Goal: Task Accomplishment & Management: Complete application form

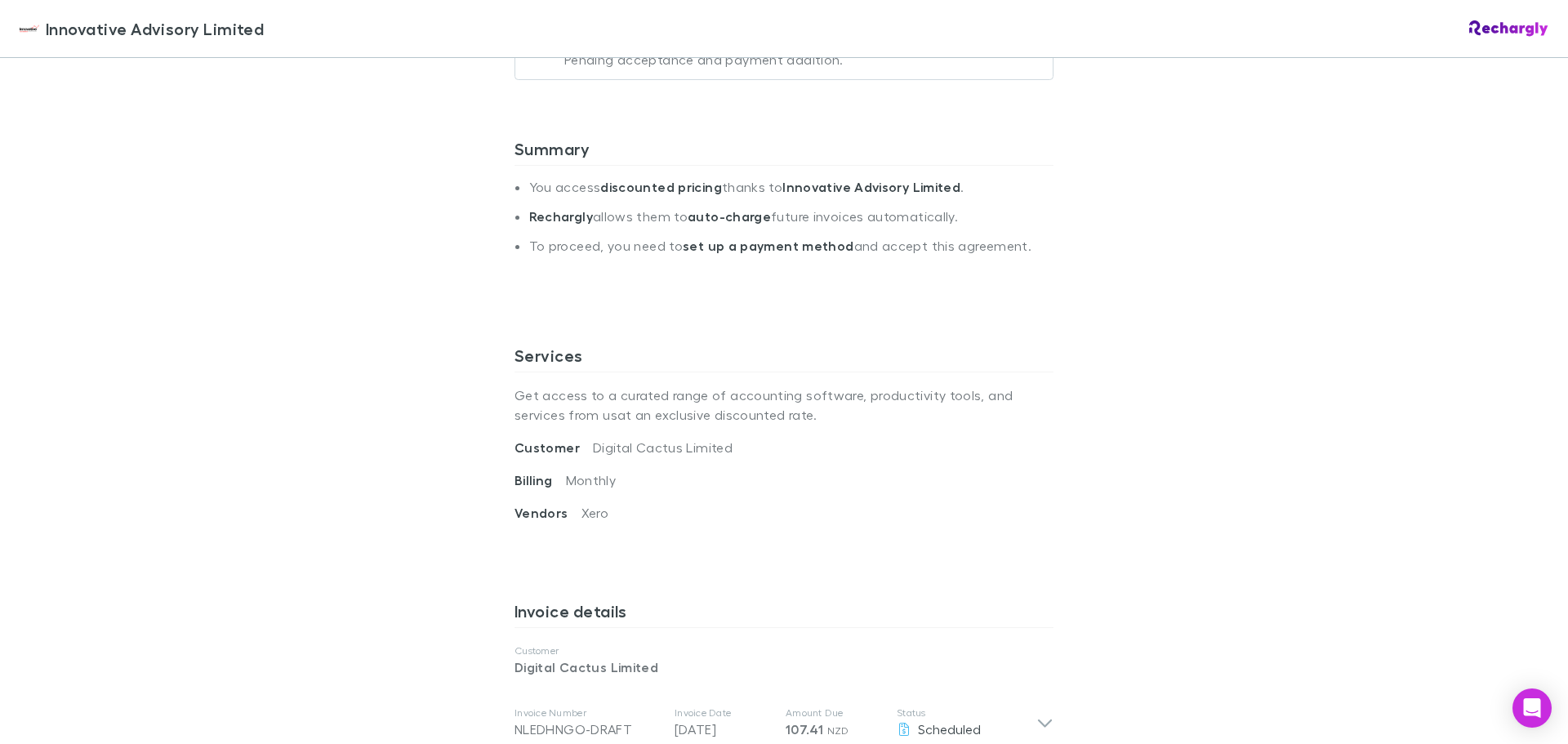
scroll to position [735, 0]
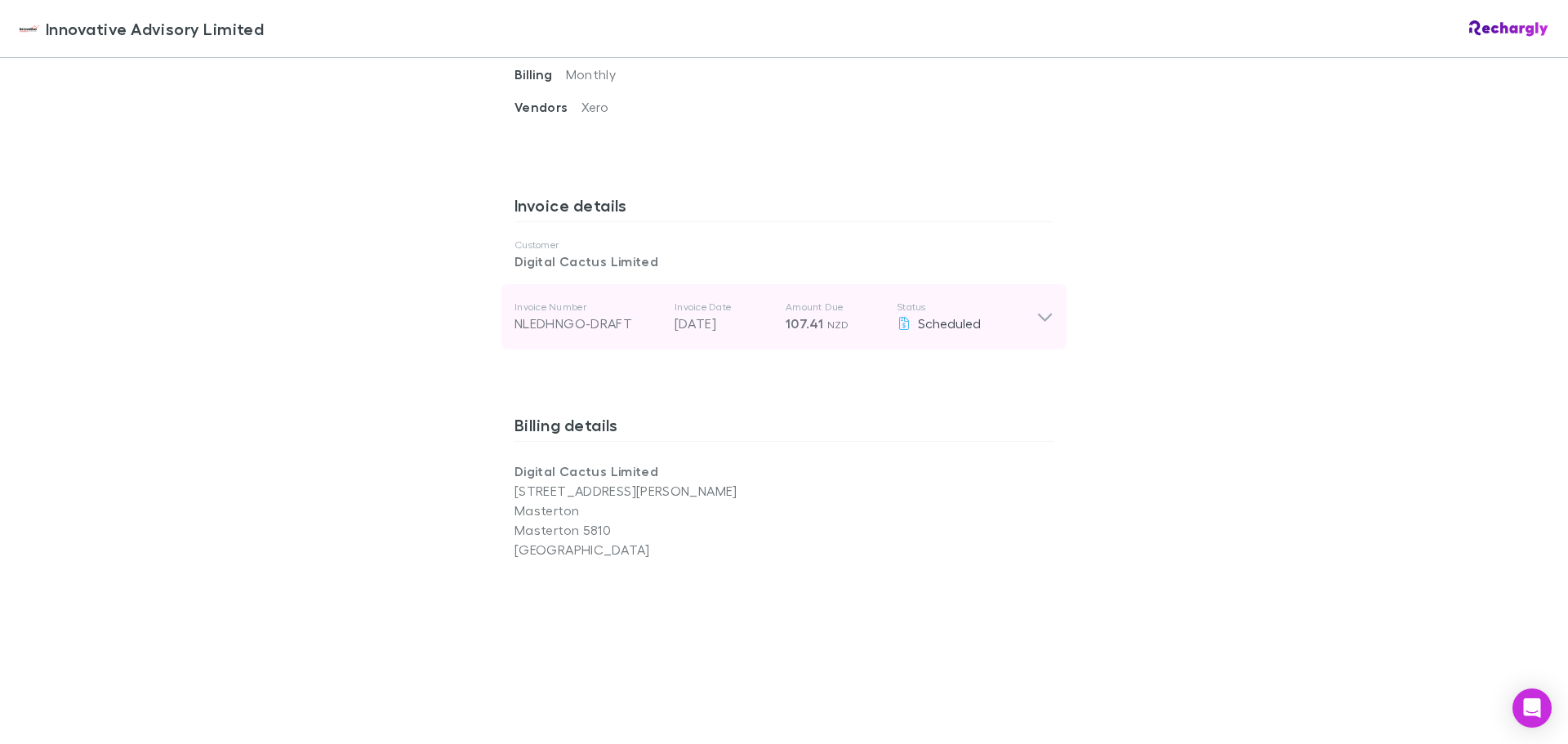
click at [1010, 310] on p "Status" at bounding box center [966, 307] width 140 height 13
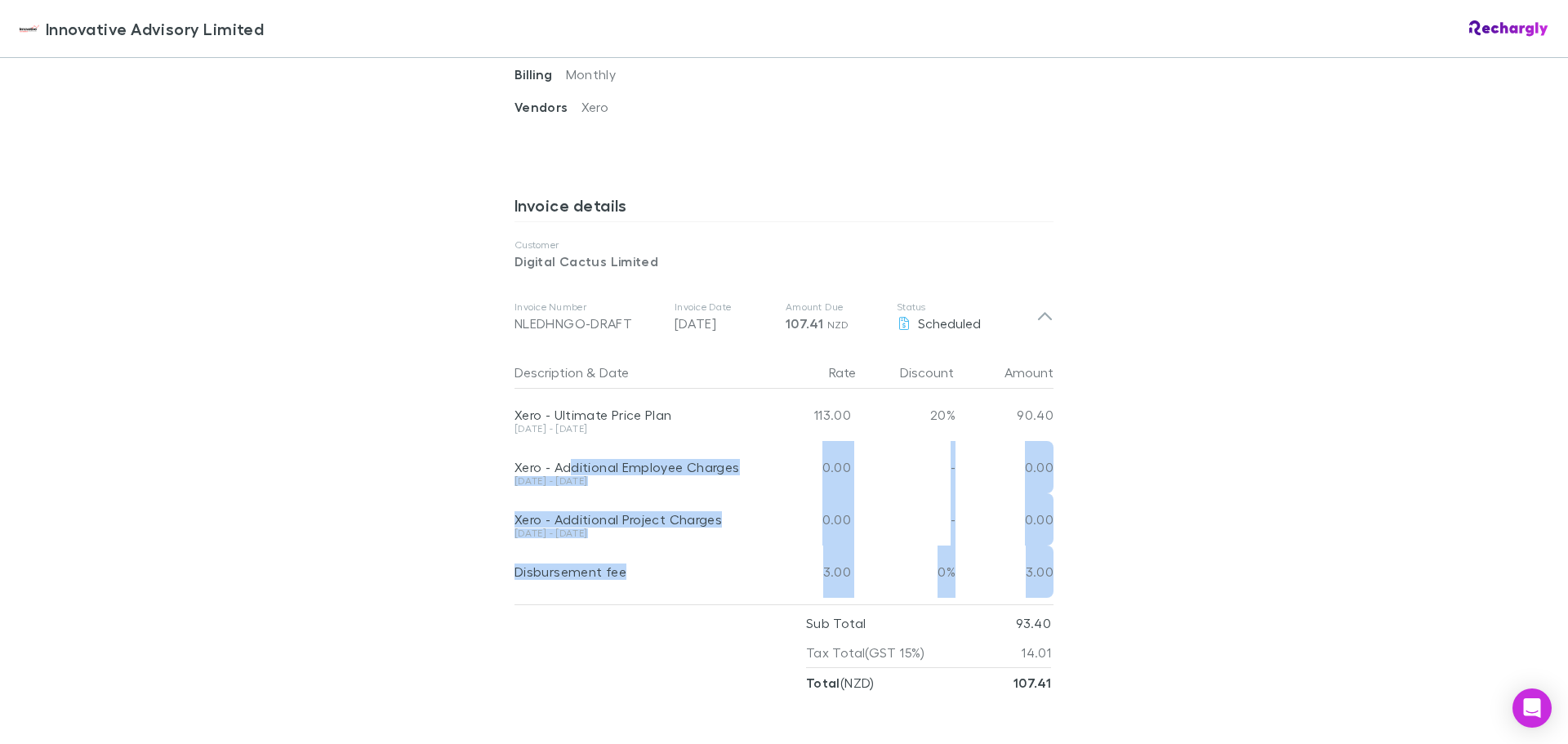
drag, startPoint x: 565, startPoint y: 467, endPoint x: 1064, endPoint y: 561, distance: 507.8
click at [1064, 561] on div "Innovative Advisory Limited Innovative Advisory Limited Software subscriptions …" at bounding box center [784, 372] width 1568 height 744
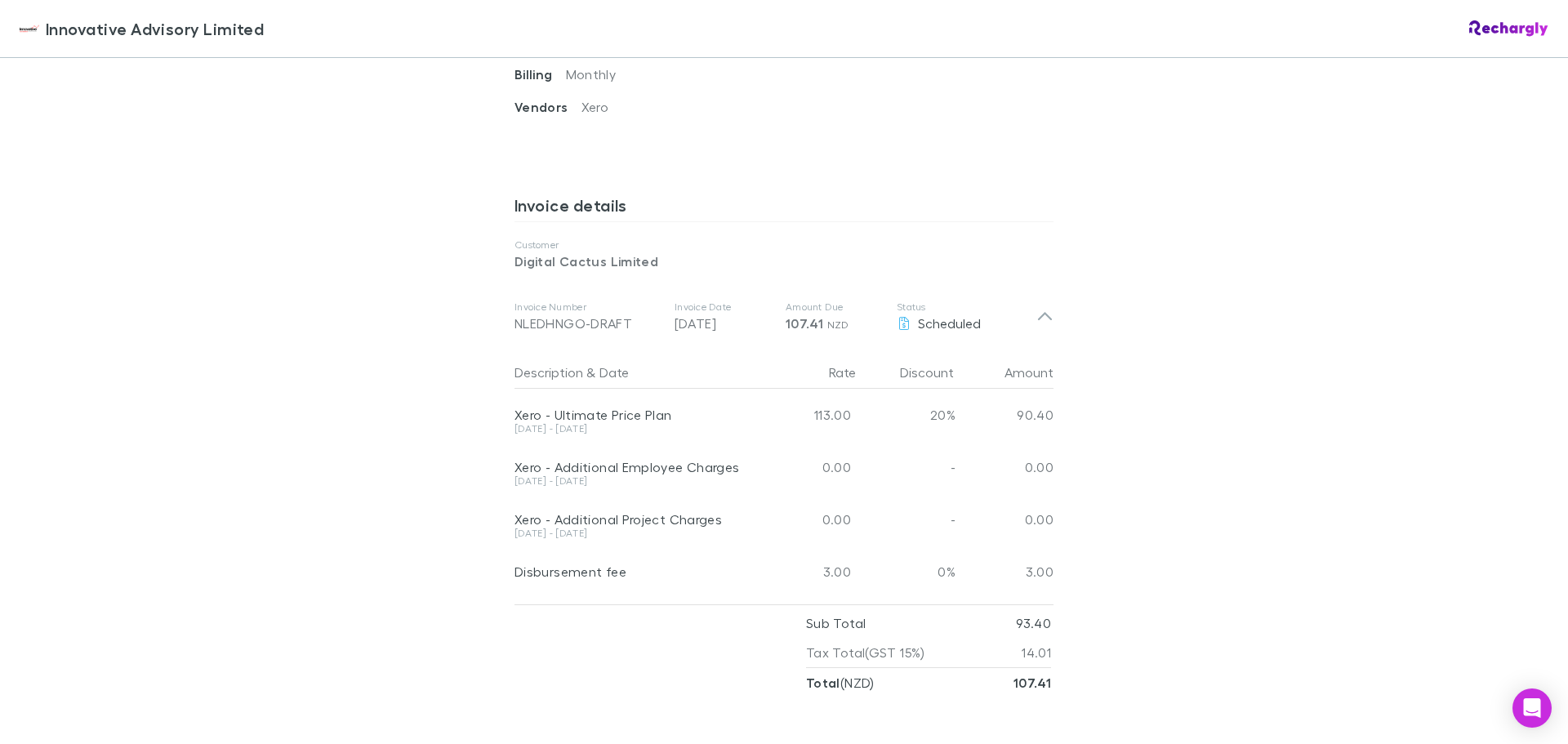
scroll to position [816, 0]
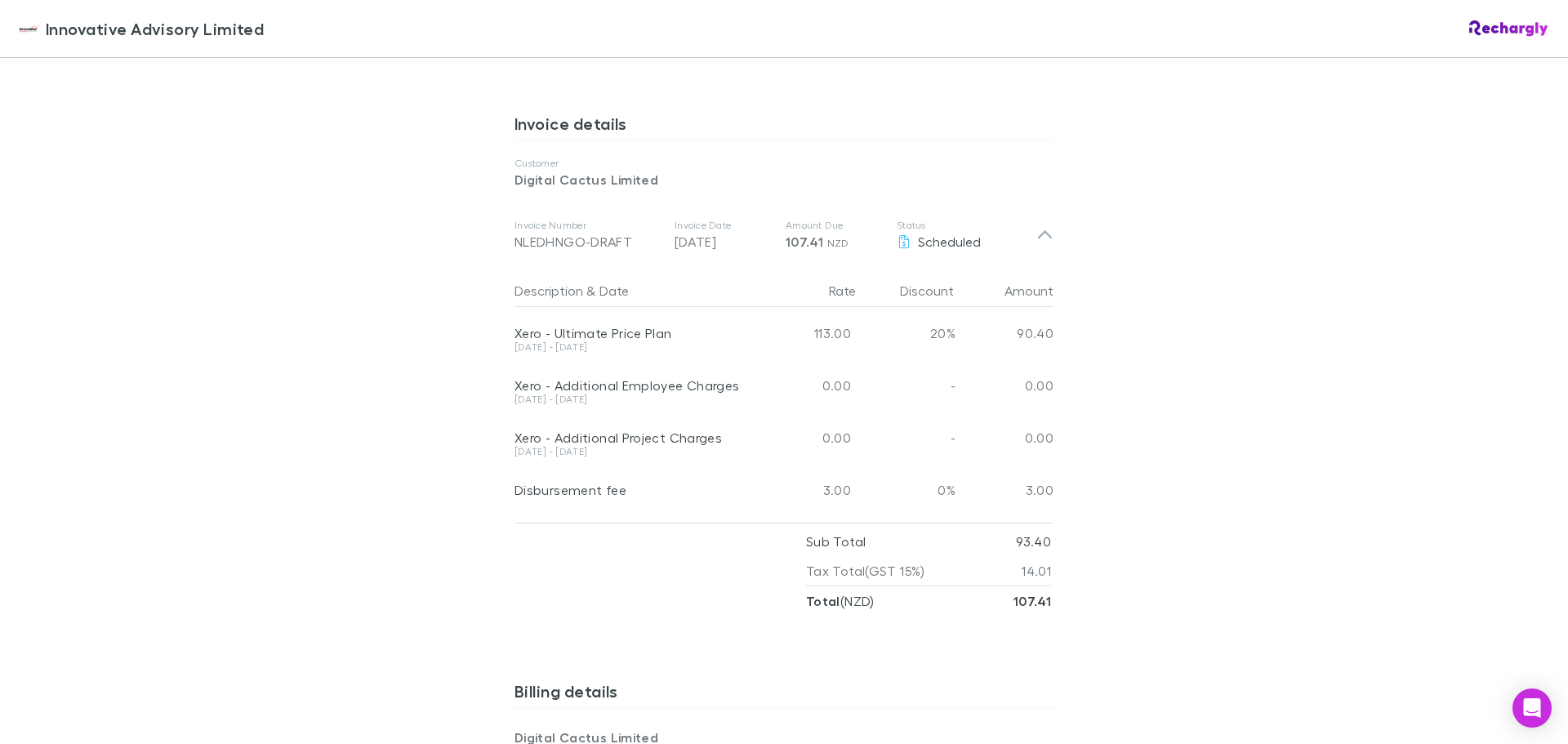
click at [574, 496] on div "Disbursement fee" at bounding box center [633, 490] width 238 height 17
click at [567, 489] on div "Disbursement fee" at bounding box center [633, 490] width 238 height 17
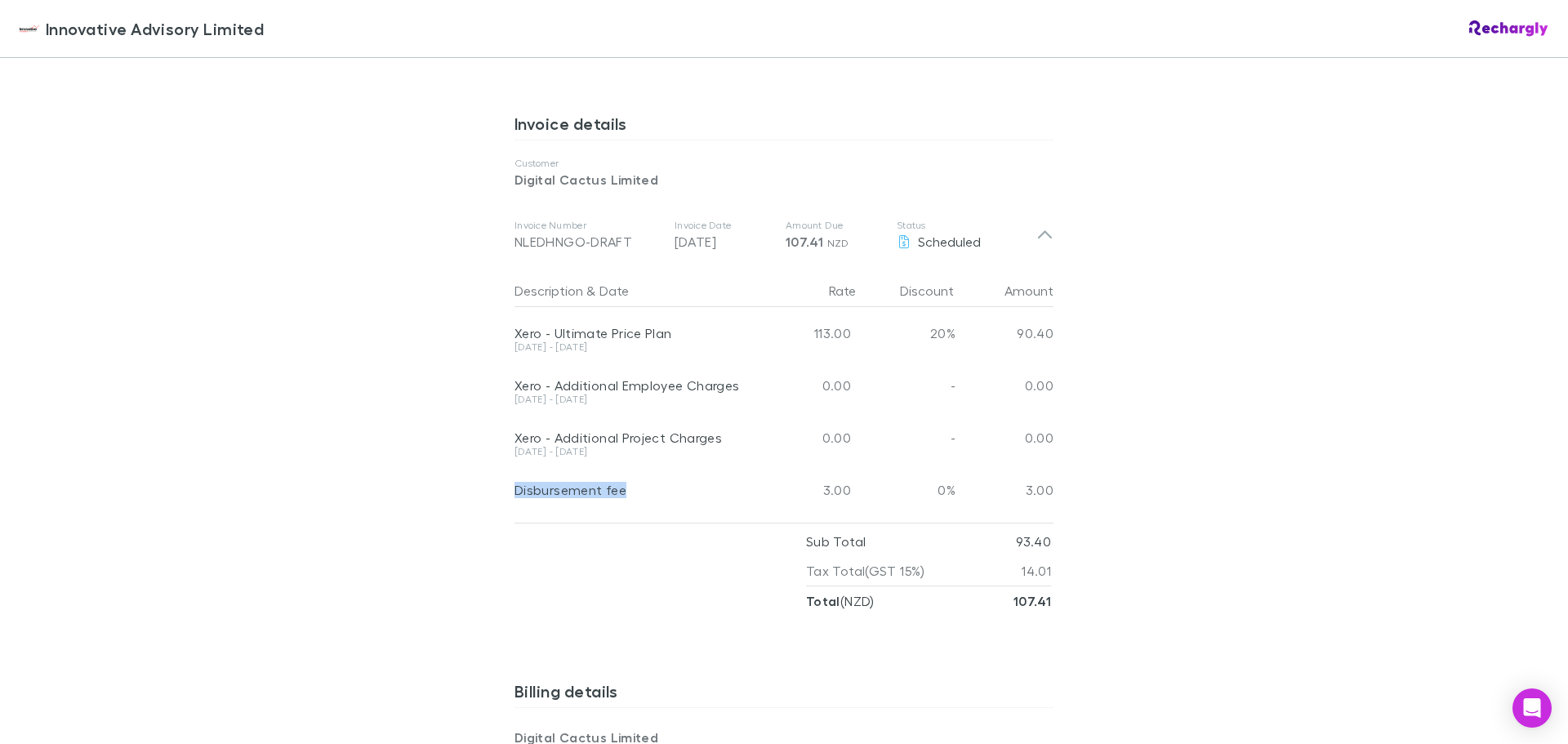
click at [567, 489] on div "Disbursement fee" at bounding box center [633, 490] width 238 height 17
click at [593, 436] on div "Xero - Additional Project Charges" at bounding box center [633, 437] width 238 height 17
click at [604, 382] on div "Xero - Additional Employee Charges" at bounding box center [633, 385] width 238 height 17
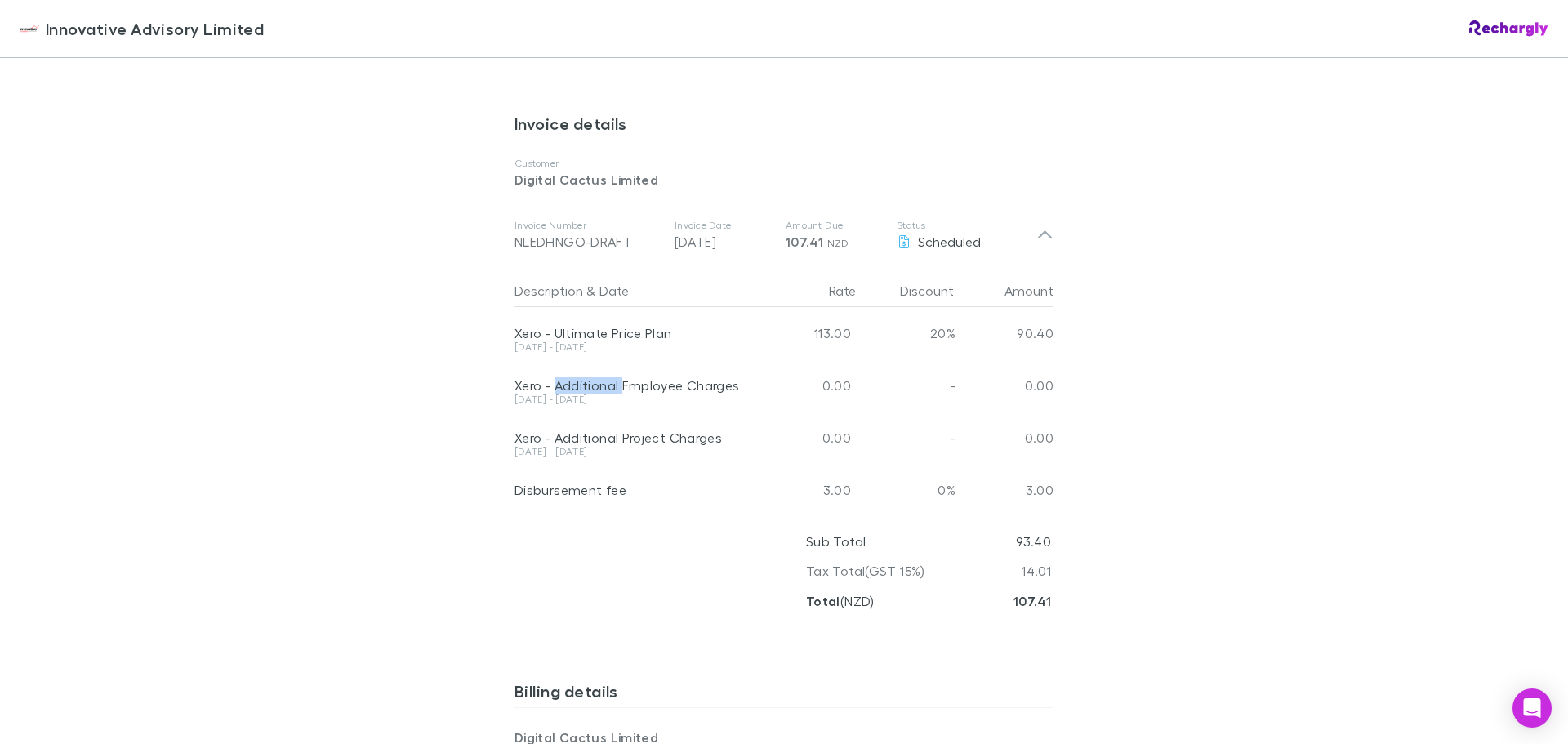
click at [604, 382] on div "Xero - Additional Employee Charges" at bounding box center [633, 385] width 238 height 17
click at [605, 382] on div "Xero - Additional Employee Charges" at bounding box center [633, 385] width 238 height 17
click at [609, 337] on div "Xero - Ultimate Price Plan" at bounding box center [633, 333] width 238 height 17
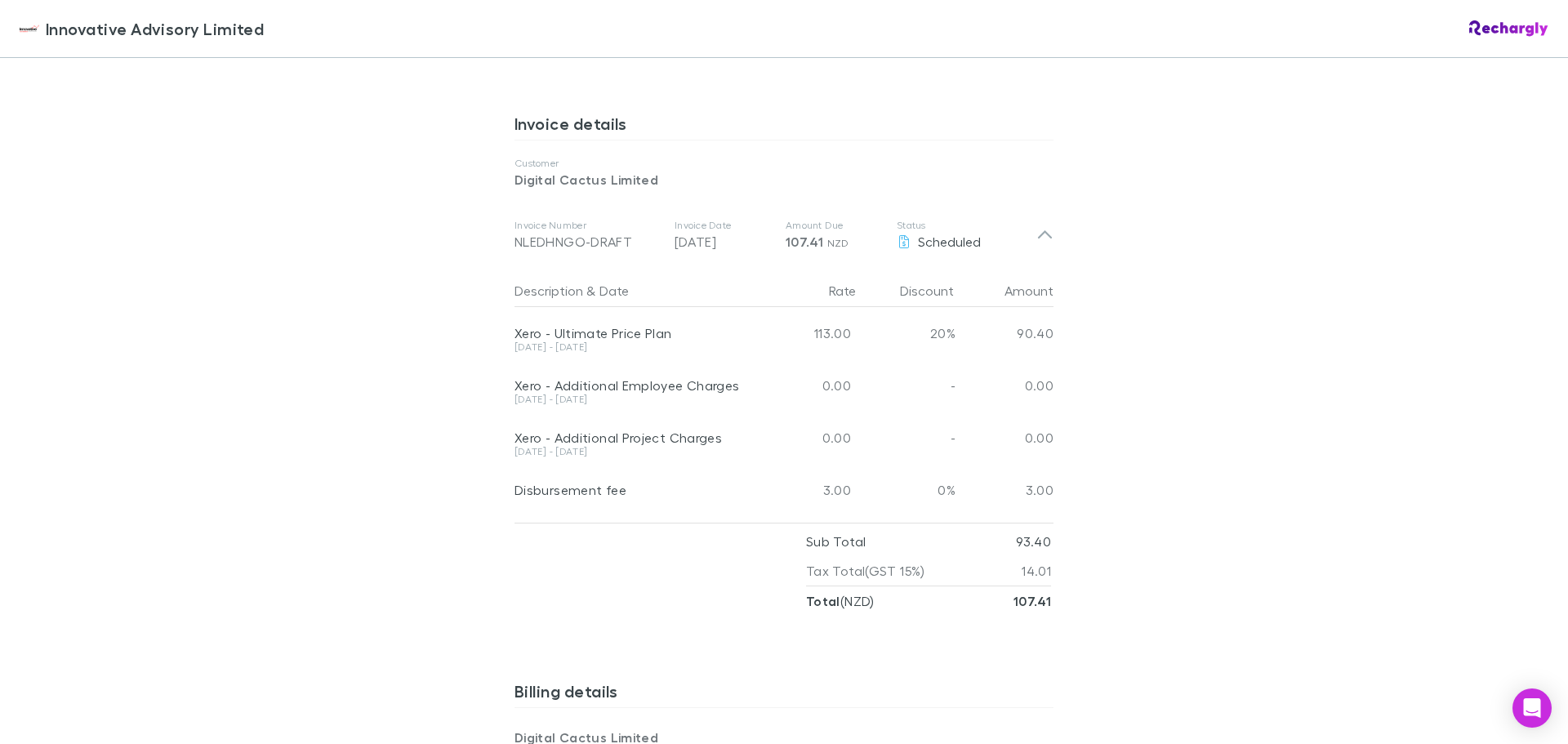
click at [613, 402] on div "[DATE] - [DATE]" at bounding box center [633, 399] width 238 height 10
click at [615, 402] on div "[DATE] - [DATE]" at bounding box center [633, 399] width 238 height 10
click at [616, 402] on div "[DATE] - [DATE]" at bounding box center [633, 399] width 238 height 10
click at [619, 417] on div "Xero - Additional Project Charges" at bounding box center [633, 429] width 238 height 35
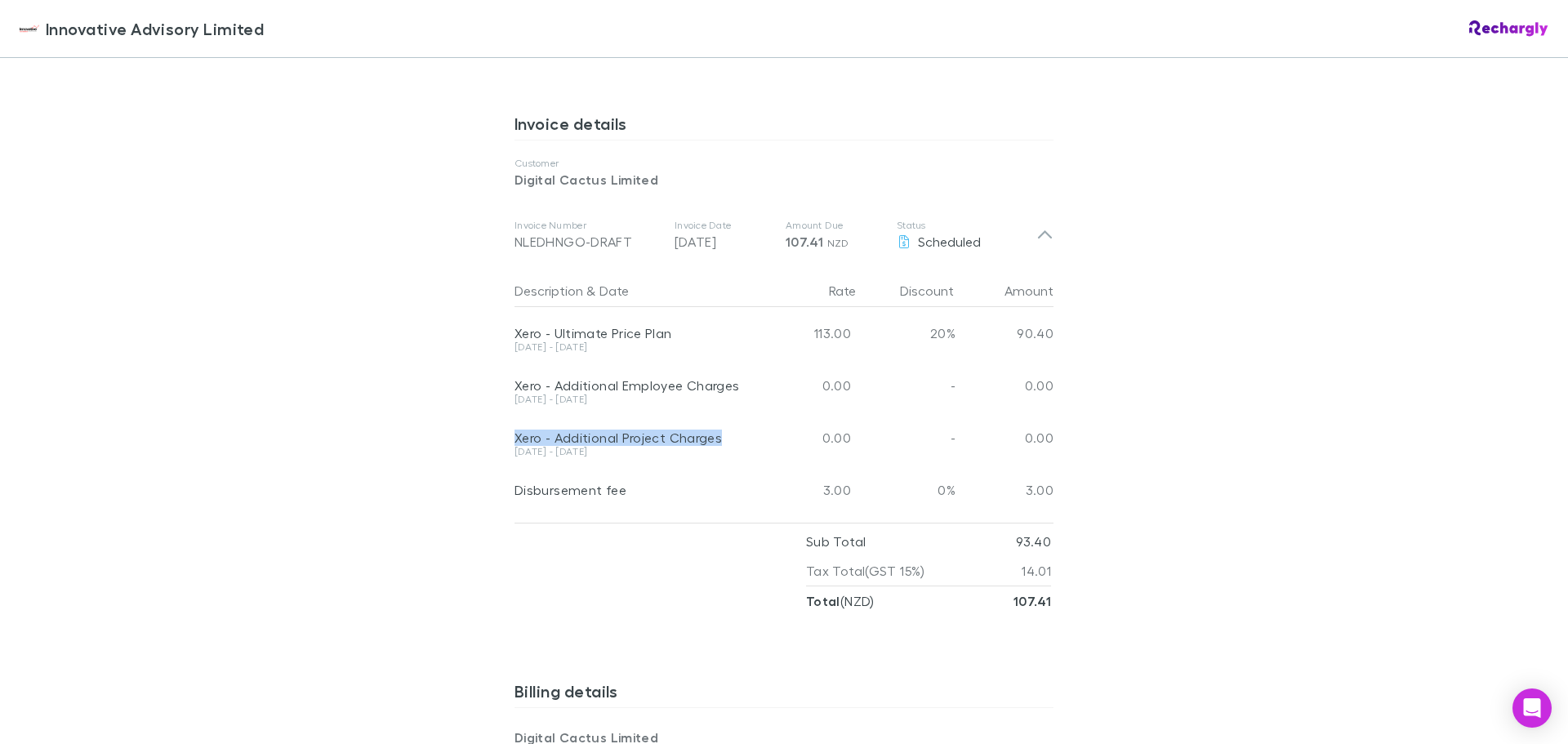
click at [618, 417] on div "Xero - Additional Project Charges" at bounding box center [633, 429] width 238 height 35
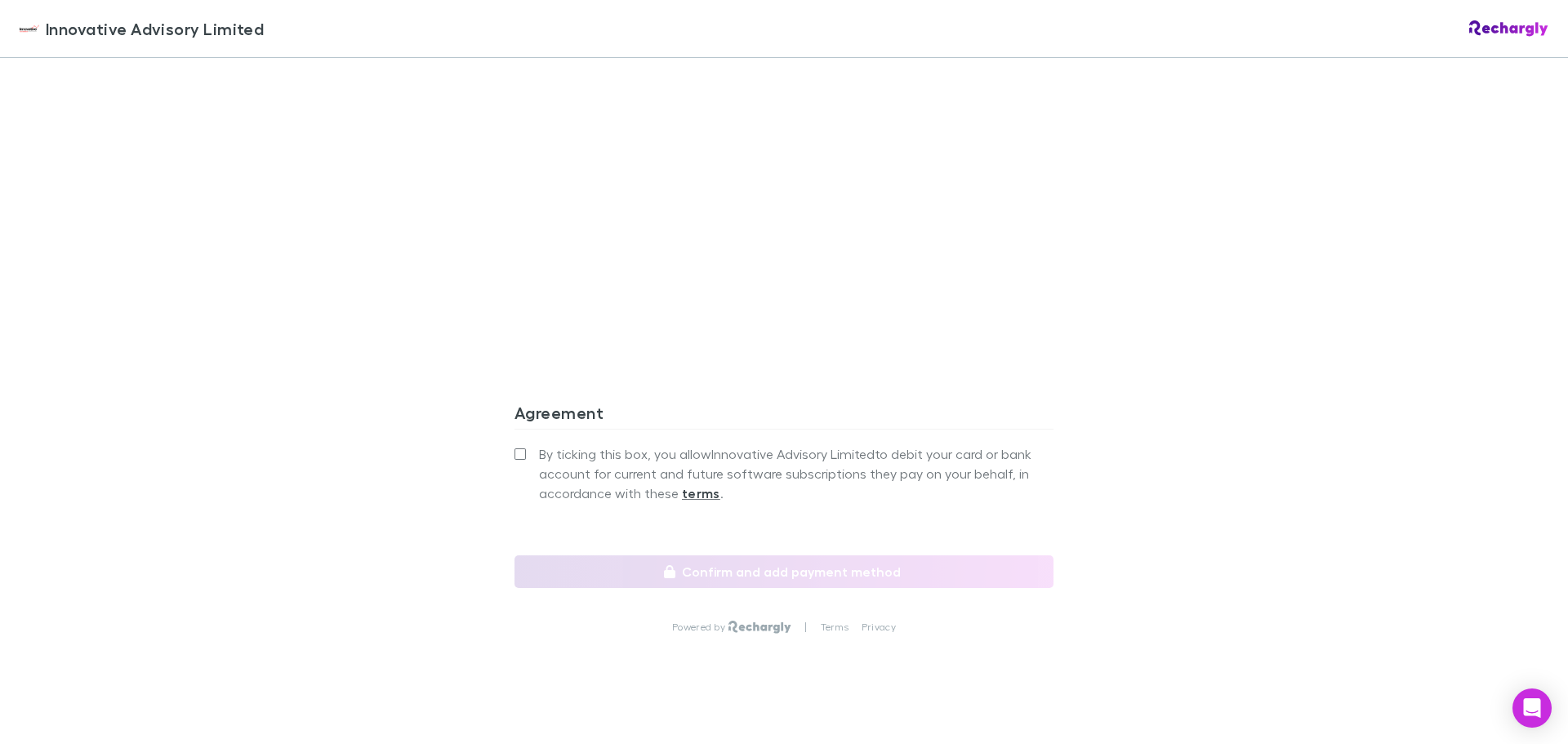
scroll to position [1702, 0]
click at [547, 444] on span "By ticking this box, you allow Innovative Advisory Limited to debit your card o…" at bounding box center [795, 472] width 514 height 59
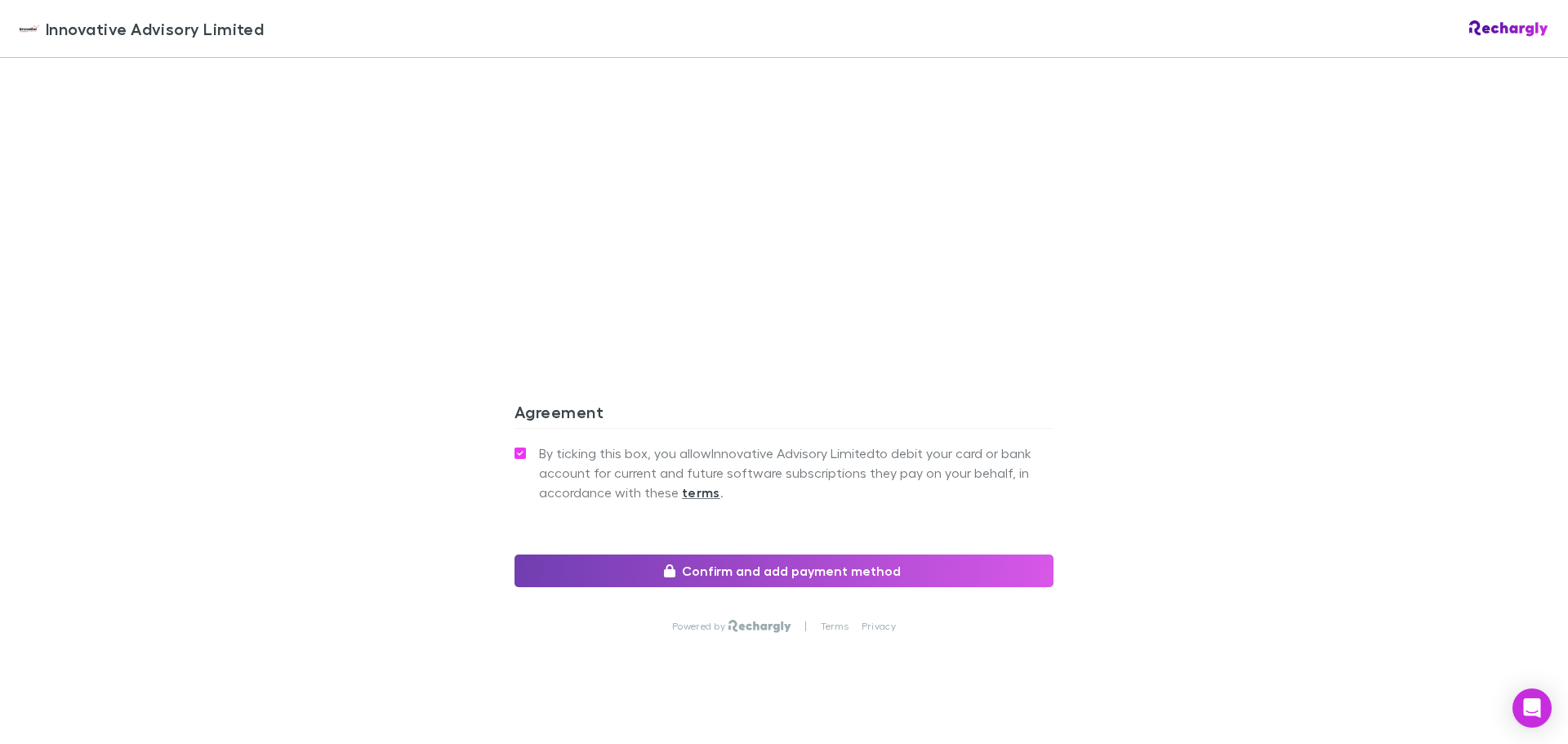
click at [609, 561] on button "Confirm and add payment method" at bounding box center [783, 570] width 539 height 32
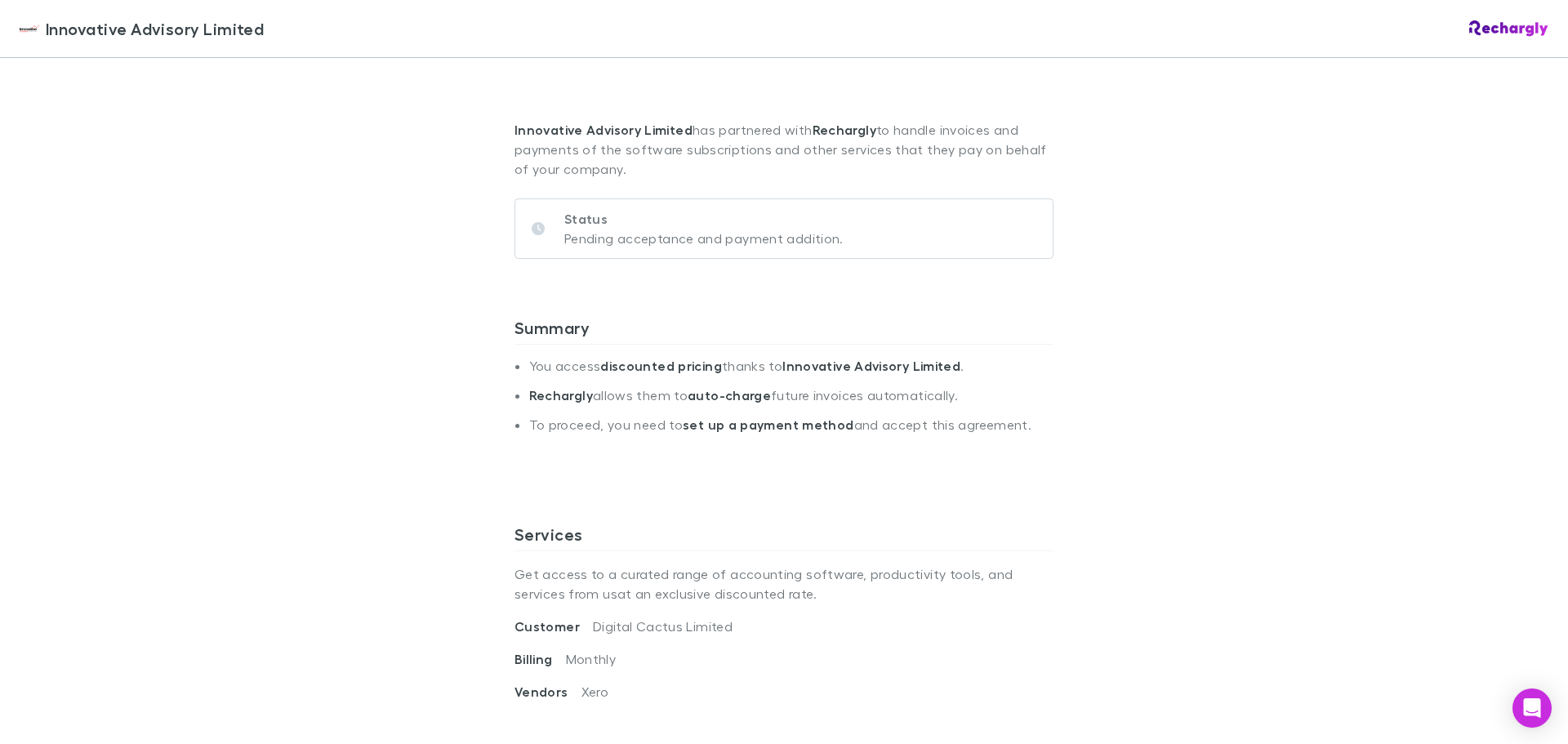
scroll to position [0, 0]
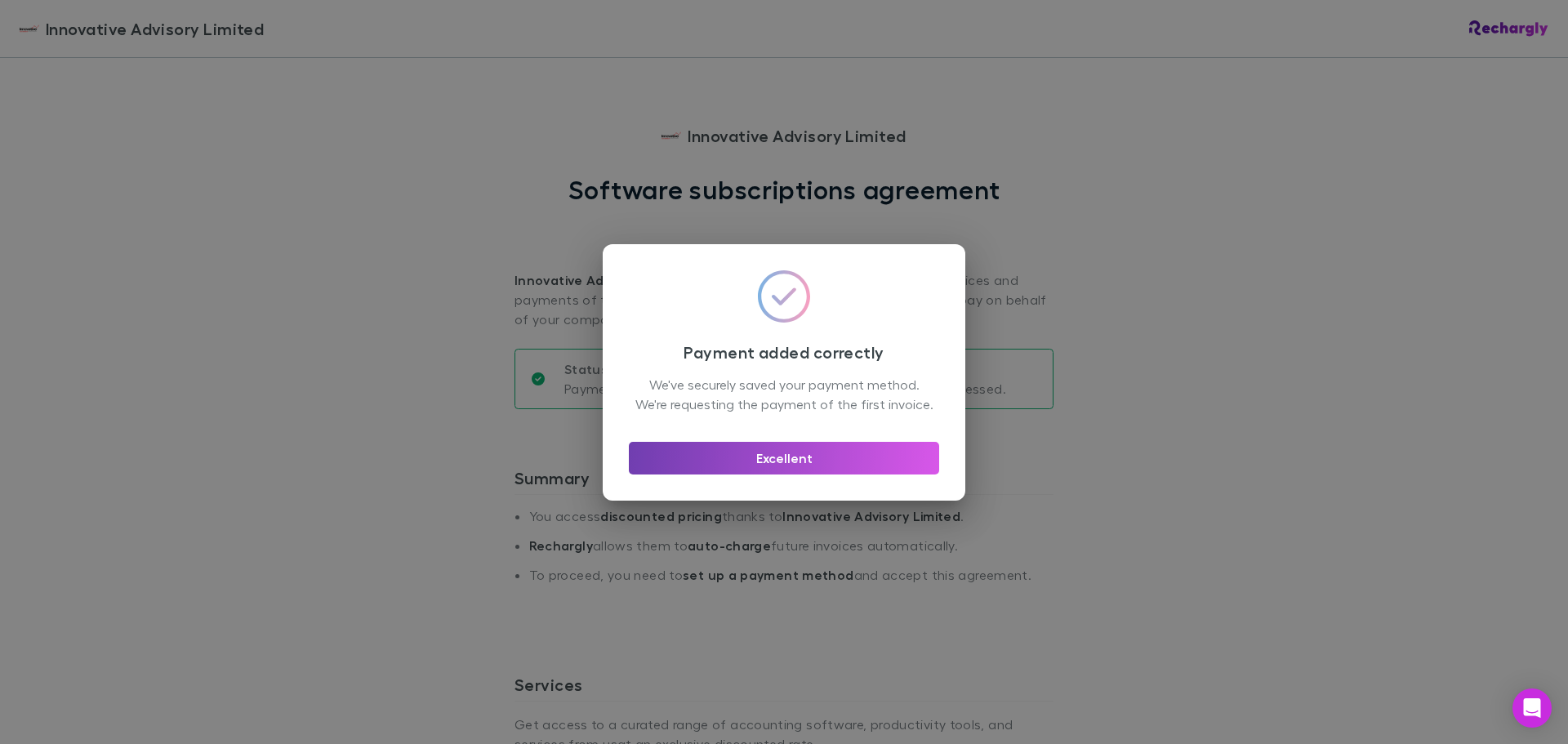
click at [772, 467] on button "Excellent" at bounding box center [783, 458] width 310 height 32
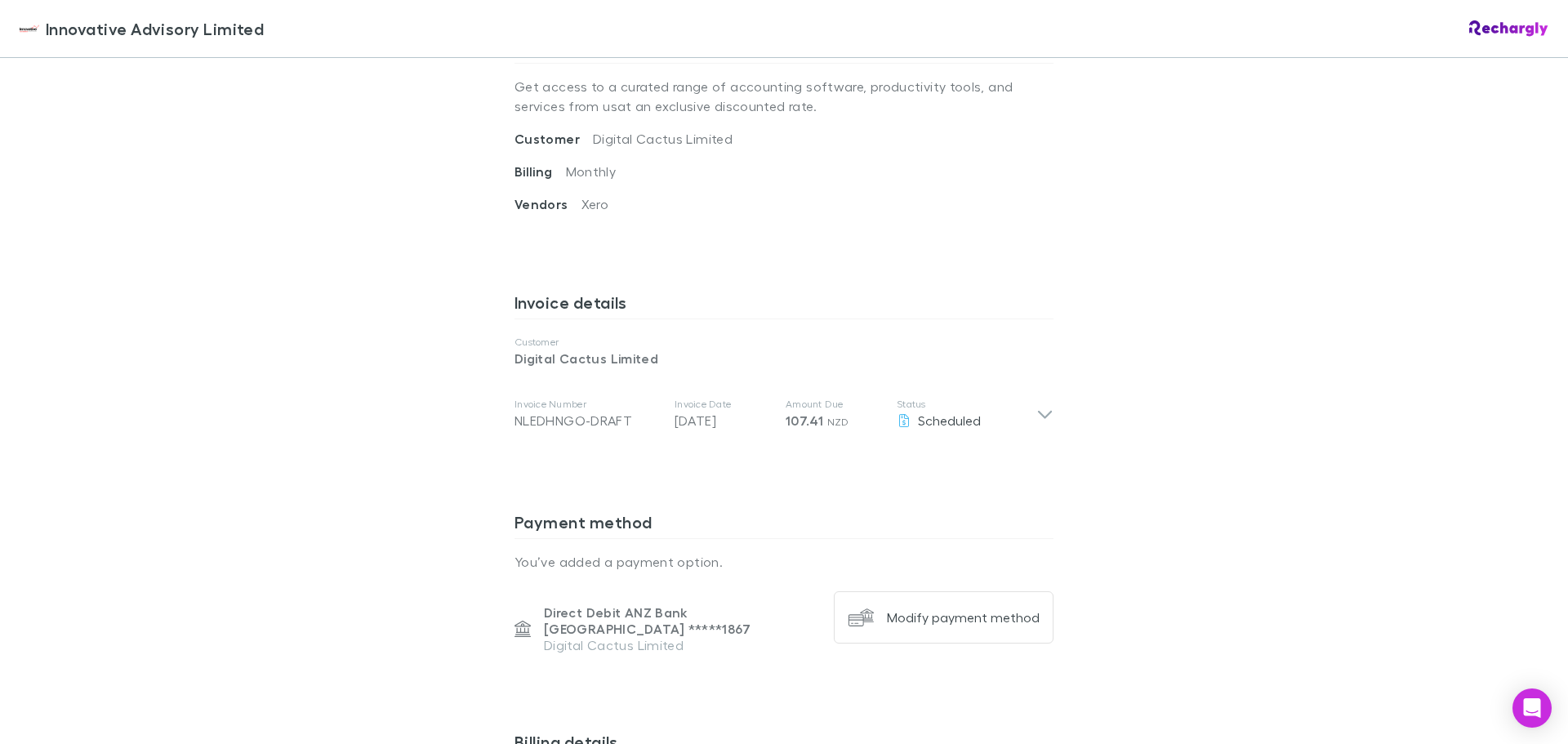
scroll to position [653, 0]
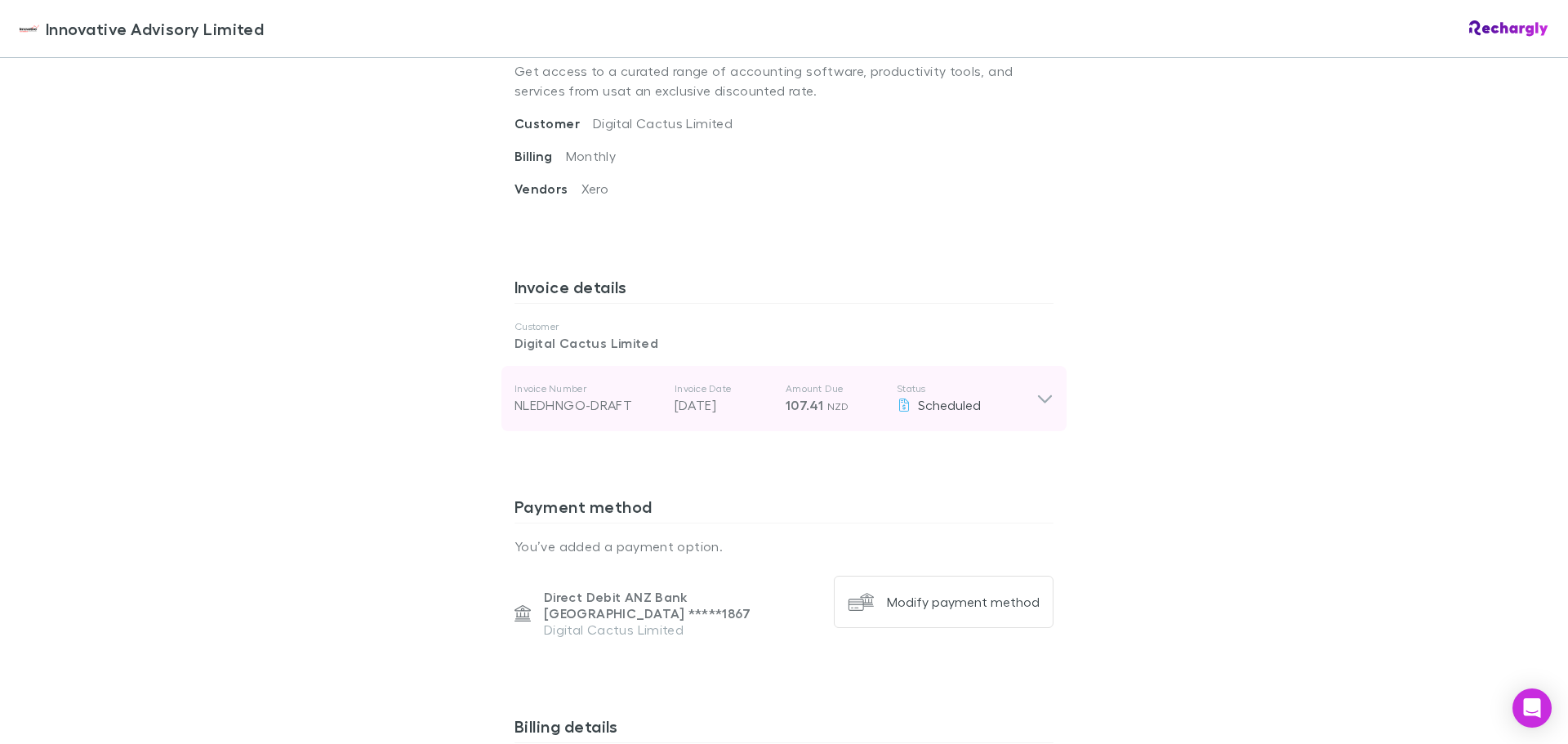
click at [790, 415] on p "107.41 NZD" at bounding box center [835, 405] width 98 height 19
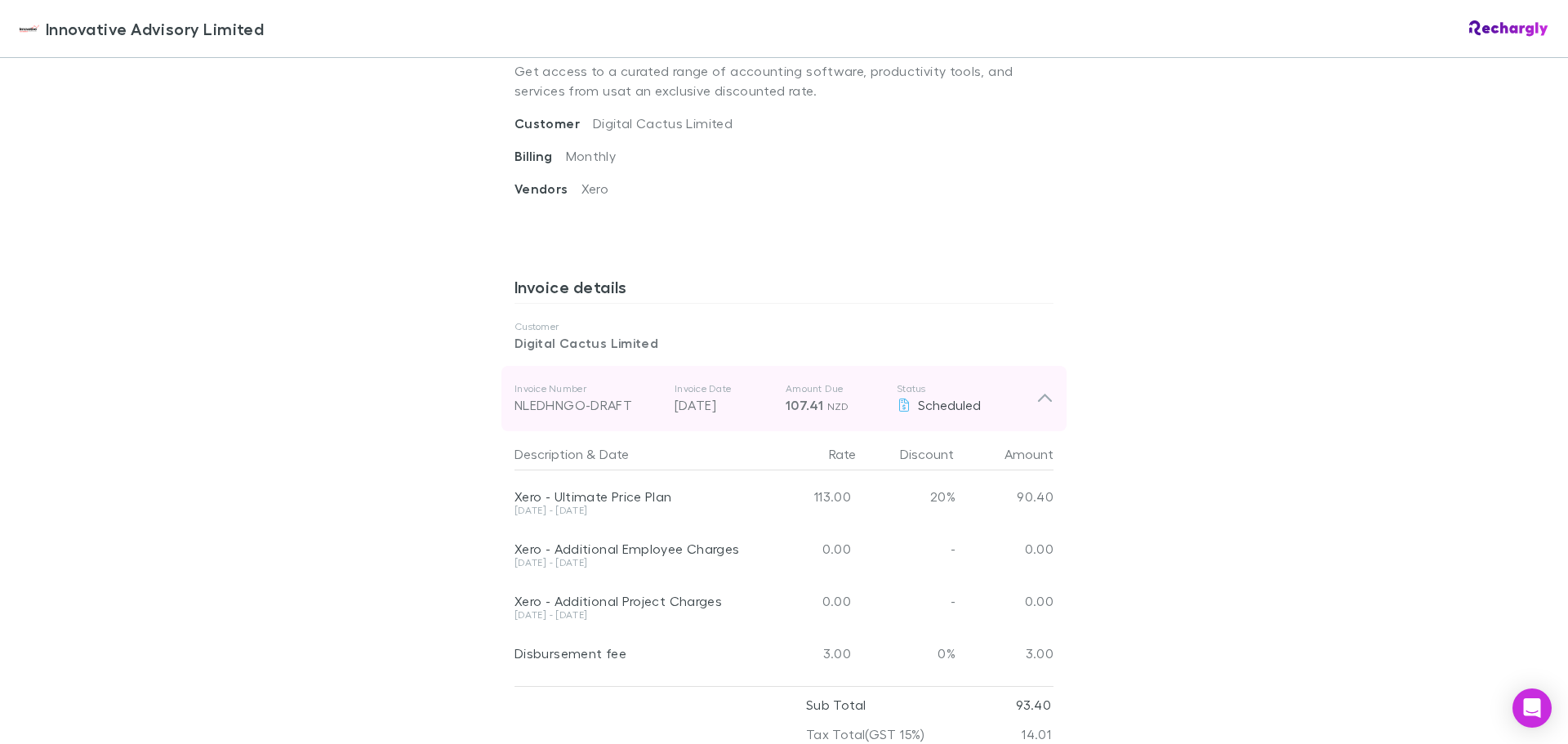
click at [790, 415] on p "107.41 NZD" at bounding box center [835, 405] width 98 height 19
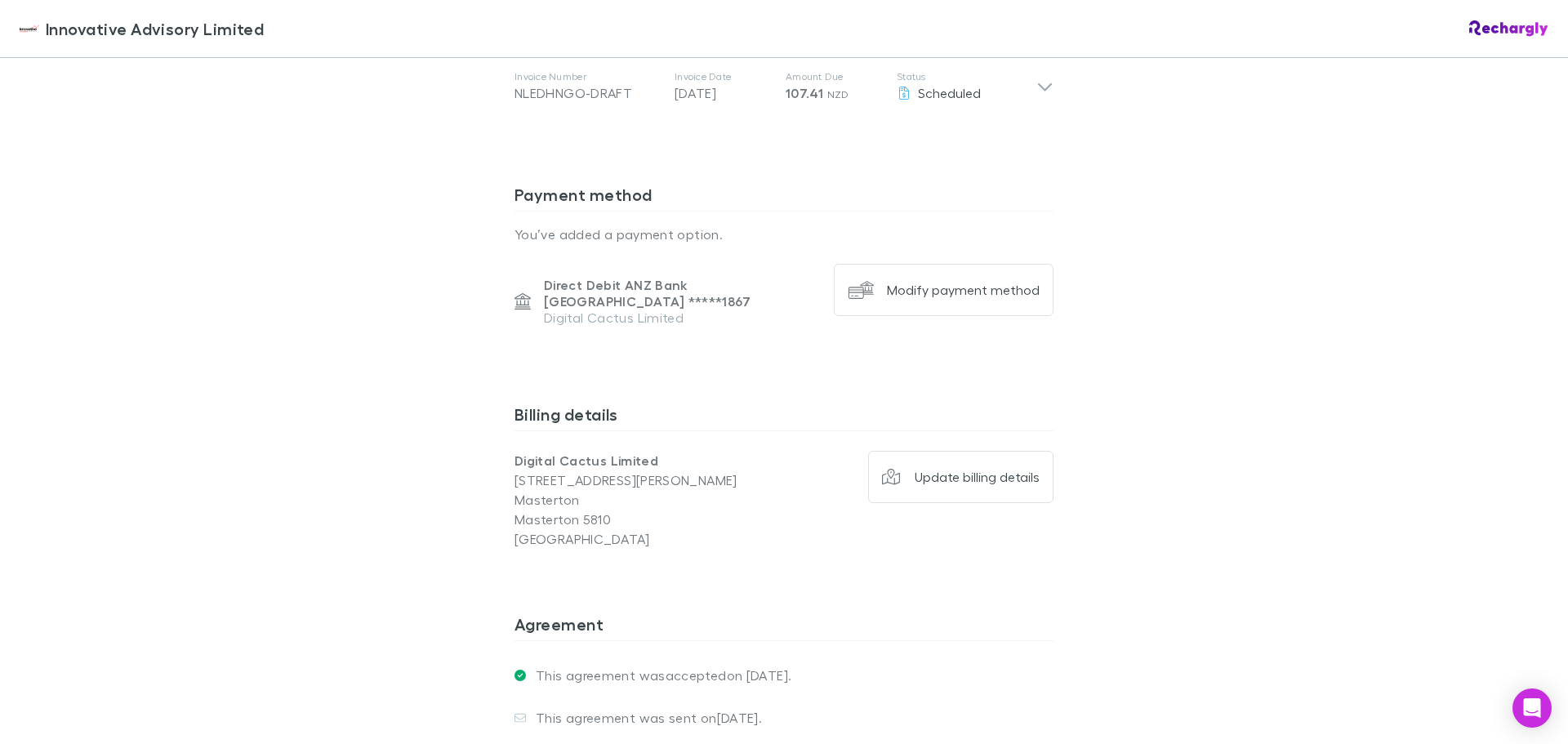
scroll to position [0, 0]
